Goal: Check status

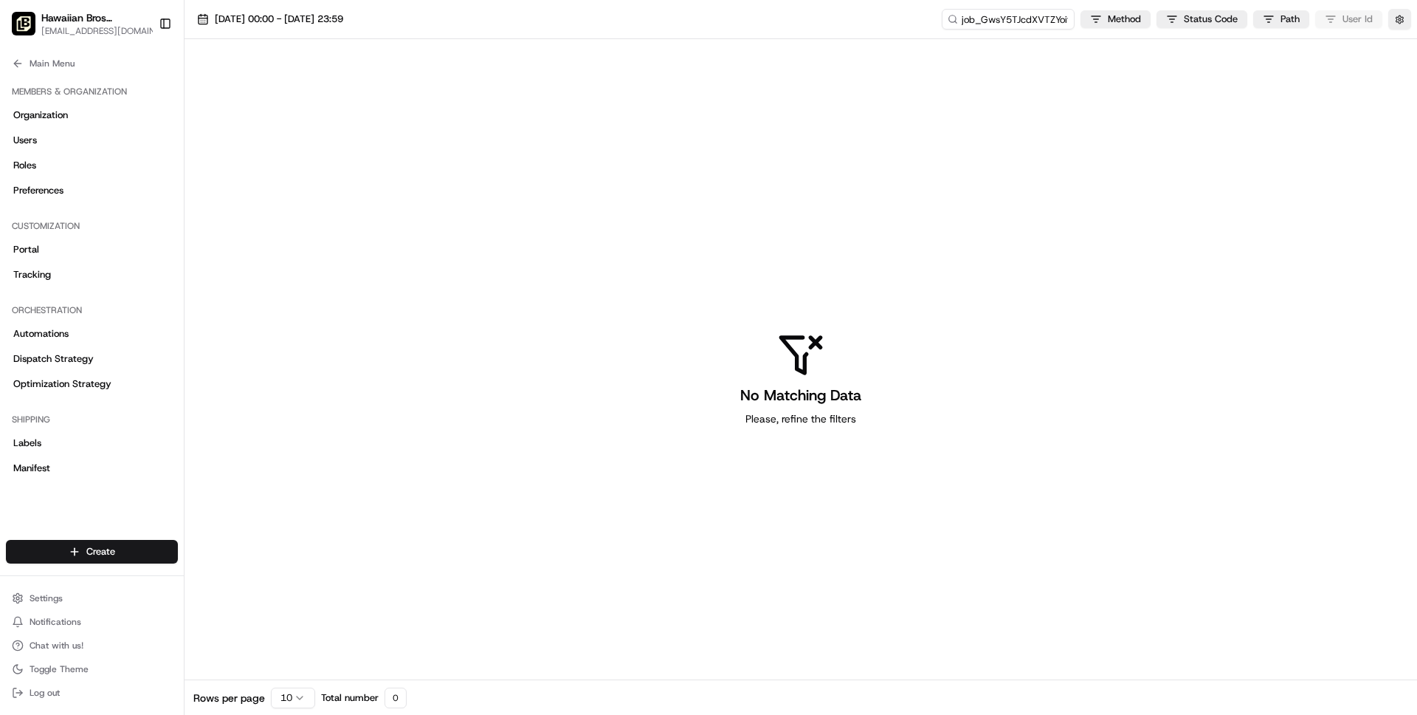
scroll to position [354, 0]
